Goal: Task Accomplishment & Management: Manage account settings

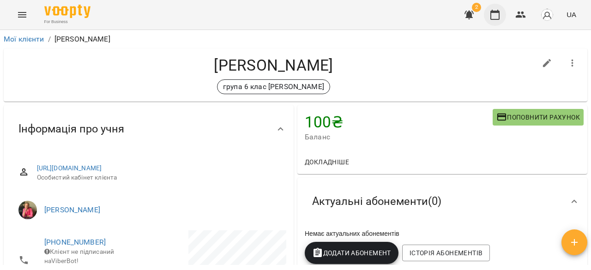
click at [495, 18] on icon "button" at bounding box center [495, 14] width 11 height 11
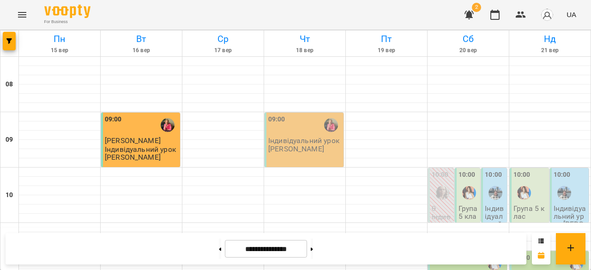
scroll to position [581, 0]
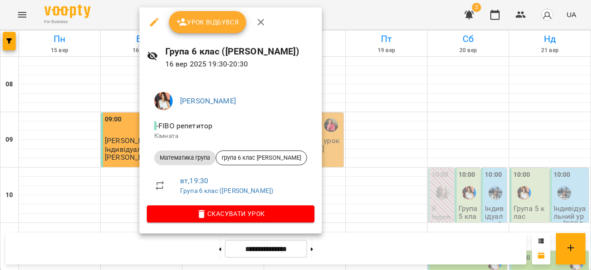
click at [368, 153] on div at bounding box center [295, 135] width 591 height 270
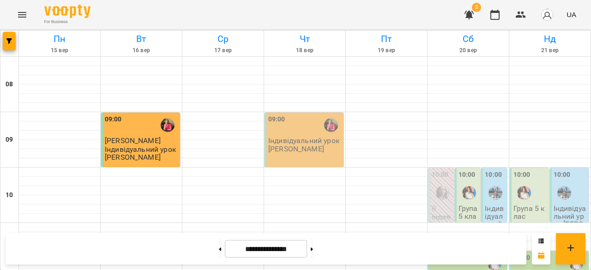
scroll to position [445, 0]
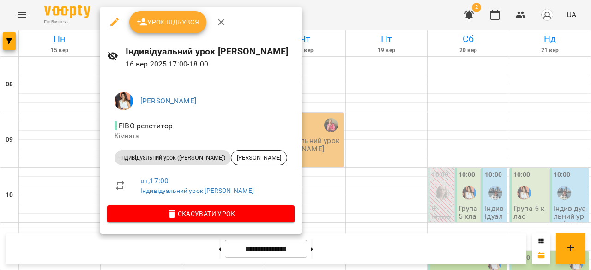
click at [171, 16] on button "Урок відбувся" at bounding box center [168, 22] width 78 height 22
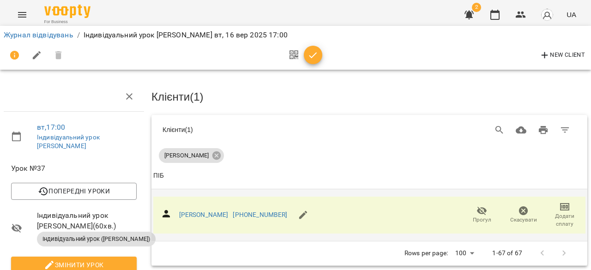
click at [559, 210] on icon "button" at bounding box center [564, 206] width 11 height 11
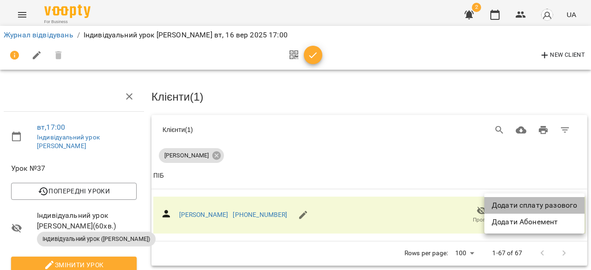
click at [559, 201] on li "Додати сплату разового" at bounding box center [535, 205] width 100 height 17
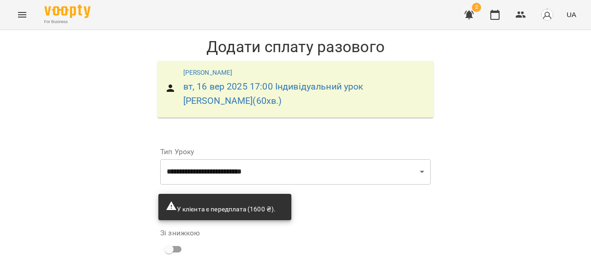
scroll to position [114, 0]
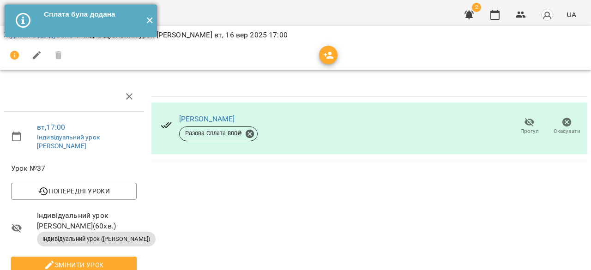
click at [149, 21] on button "✕" at bounding box center [149, 21] width 15 height 32
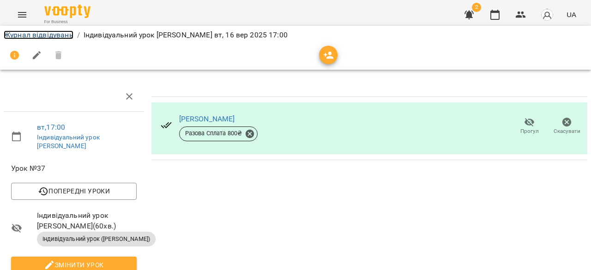
click at [56, 36] on link "Журнал відвідувань" at bounding box center [39, 34] width 70 height 9
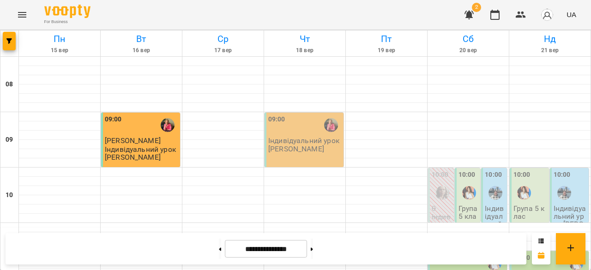
scroll to position [519, 0]
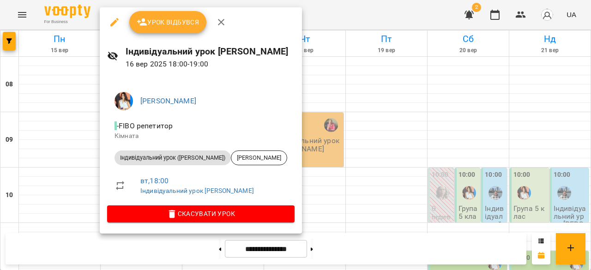
click at [158, 17] on span "Урок відбувся" at bounding box center [168, 22] width 63 height 11
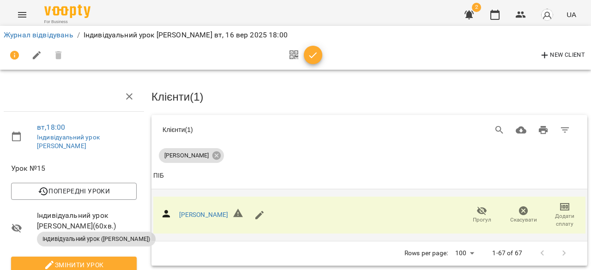
click at [557, 218] on span "Додати сплату" at bounding box center [565, 220] width 30 height 16
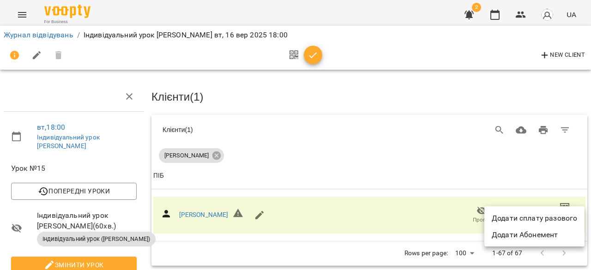
click at [552, 209] on ul "Додати сплату разового Додати Абонемент" at bounding box center [535, 226] width 100 height 40
click at [556, 216] on li "Додати сплату разового" at bounding box center [535, 218] width 100 height 17
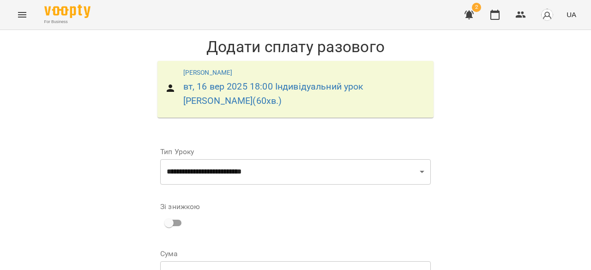
scroll to position [87, 0]
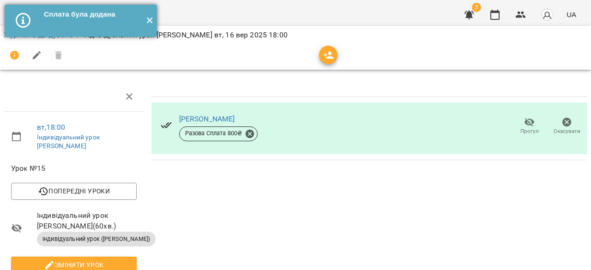
click at [151, 24] on button "✕" at bounding box center [149, 21] width 15 height 32
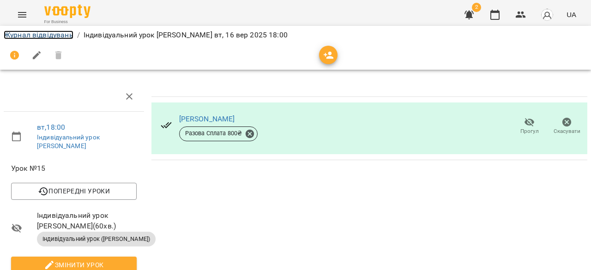
click at [64, 36] on link "Журнал відвідувань" at bounding box center [39, 34] width 70 height 9
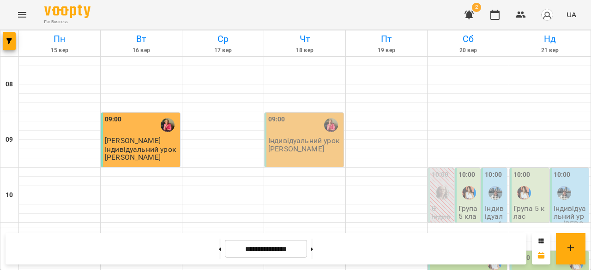
scroll to position [521, 0]
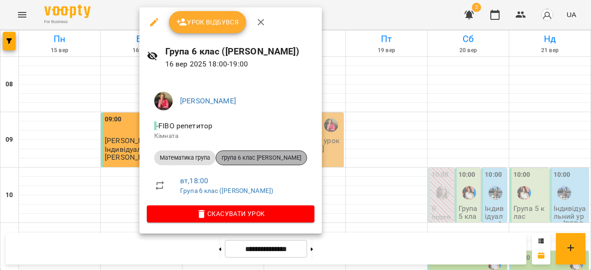
click at [274, 161] on span "група 6 клас [PERSON_NAME]" at bounding box center [261, 158] width 91 height 8
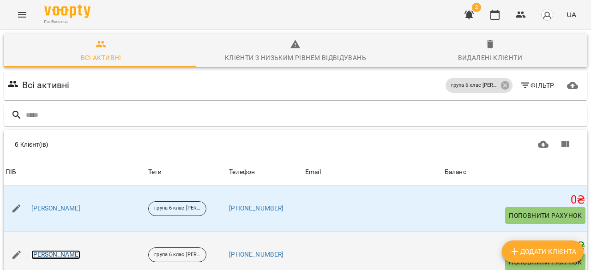
click at [67, 250] on link "[PERSON_NAME]" at bounding box center [55, 254] width 49 height 9
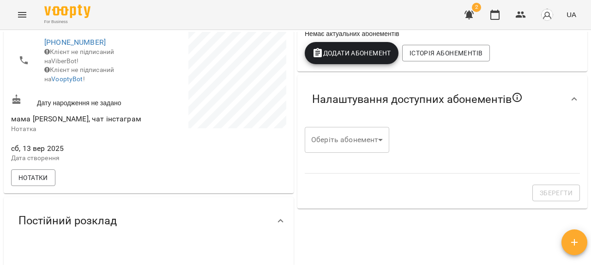
scroll to position [186, 0]
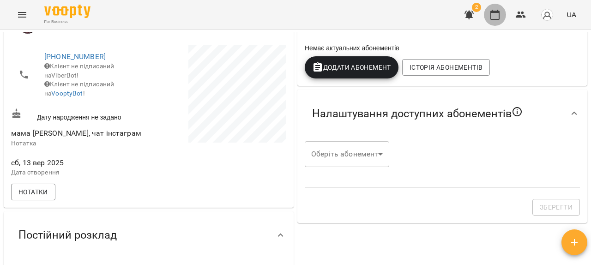
click at [498, 14] on icon "button" at bounding box center [495, 14] width 11 height 11
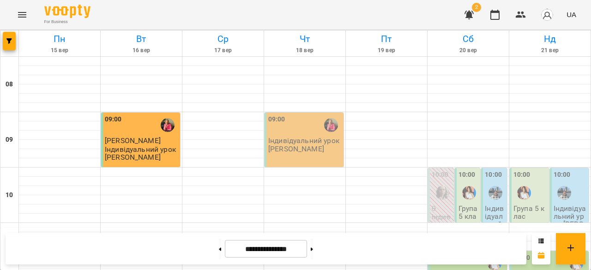
scroll to position [582, 0]
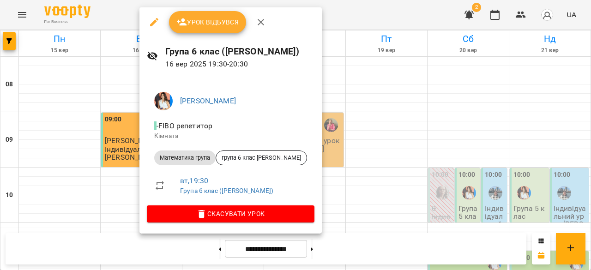
click at [360, 175] on div at bounding box center [295, 135] width 591 height 270
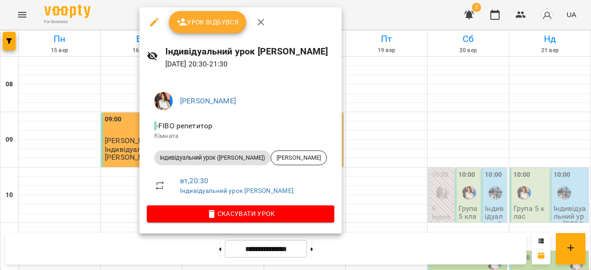
click at [461, 158] on div at bounding box center [295, 135] width 591 height 270
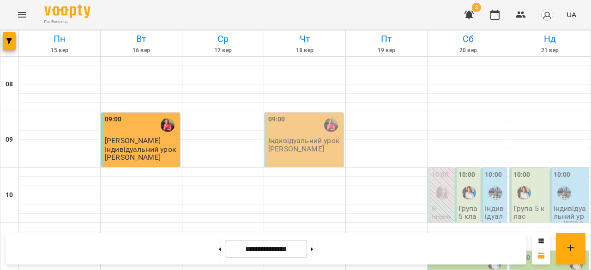
scroll to position [575, 0]
